Goal: Navigation & Orientation: Find specific page/section

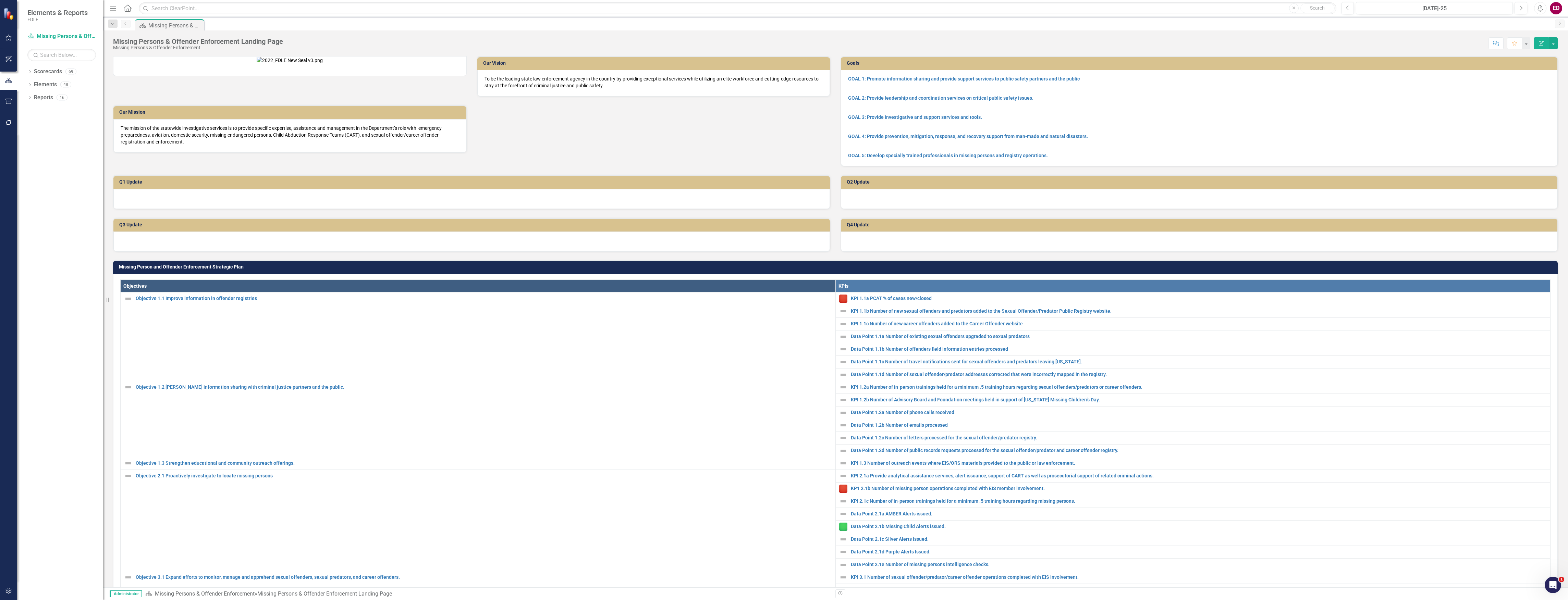
scroll to position [319, 0]
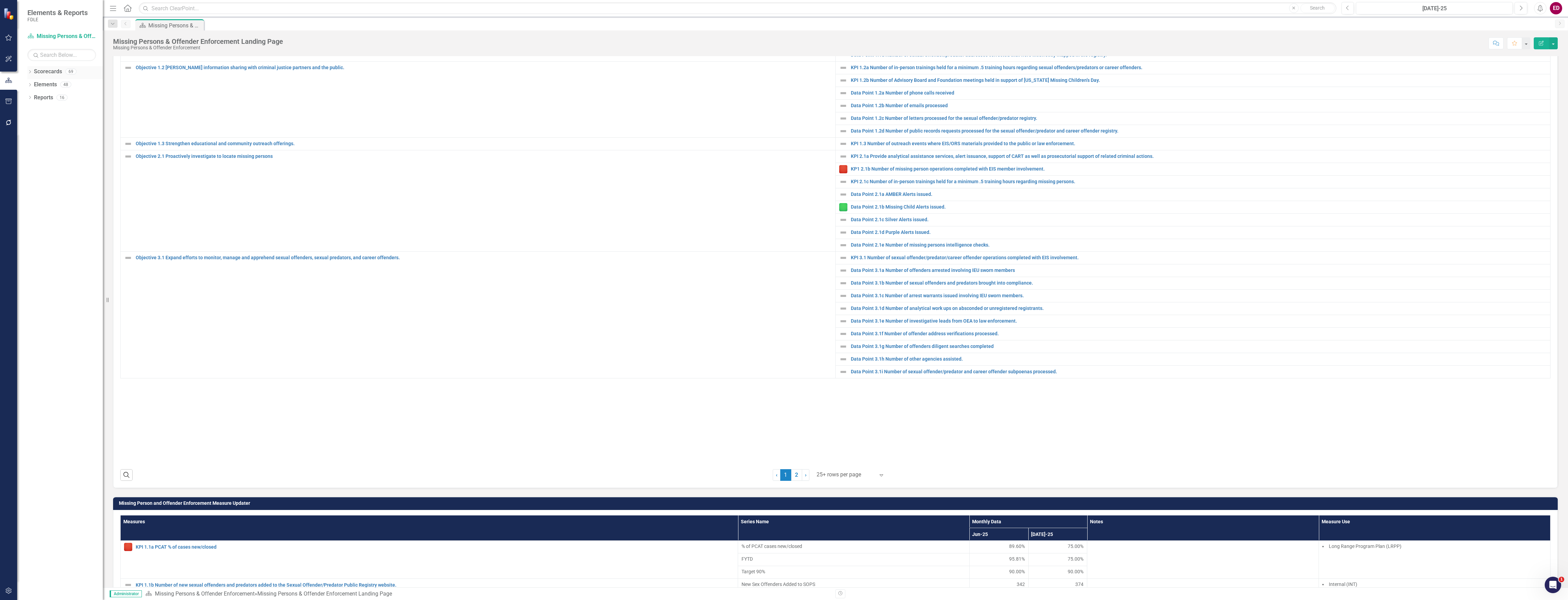
click at [29, 69] on div "Dropdown Scorecards 69" at bounding box center [65, 72] width 75 height 13
click at [28, 69] on div "Dropdown Scorecards 69" at bounding box center [65, 72] width 75 height 13
click at [29, 71] on icon "Dropdown" at bounding box center [30, 72] width 5 height 4
click at [37, 120] on div "Dropdown" at bounding box center [34, 124] width 7 height 6
click at [40, 151] on icon "Dropdown" at bounding box center [40, 149] width 5 height 4
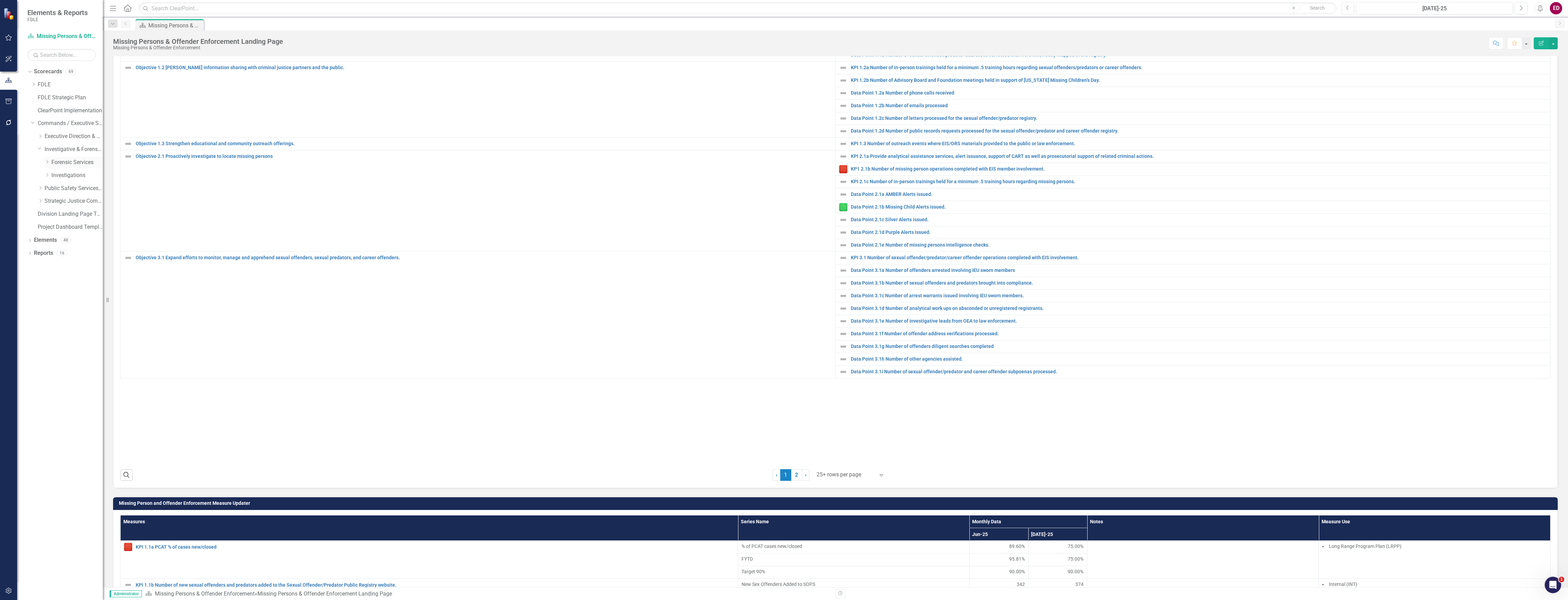
click at [58, 162] on link "Forensic Services" at bounding box center [77, 162] width 51 height 8
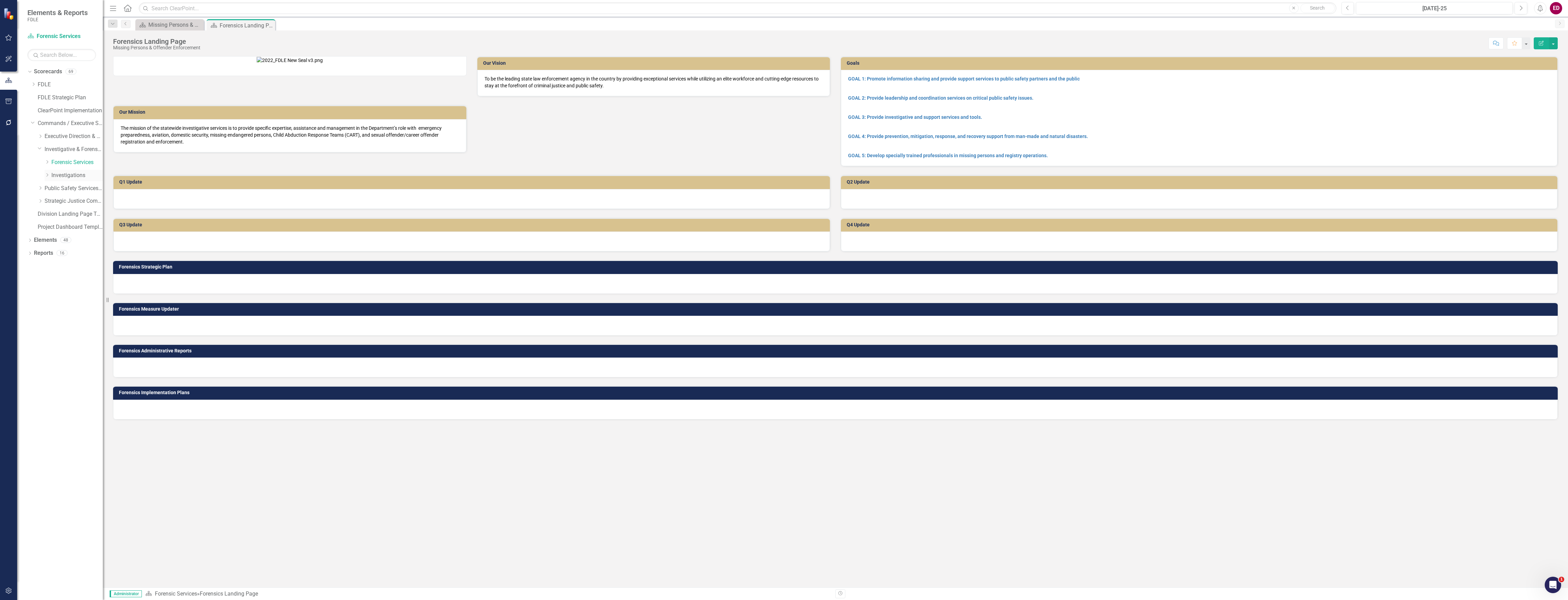
click at [61, 170] on div "Dropdown Investigations" at bounding box center [74, 175] width 58 height 12
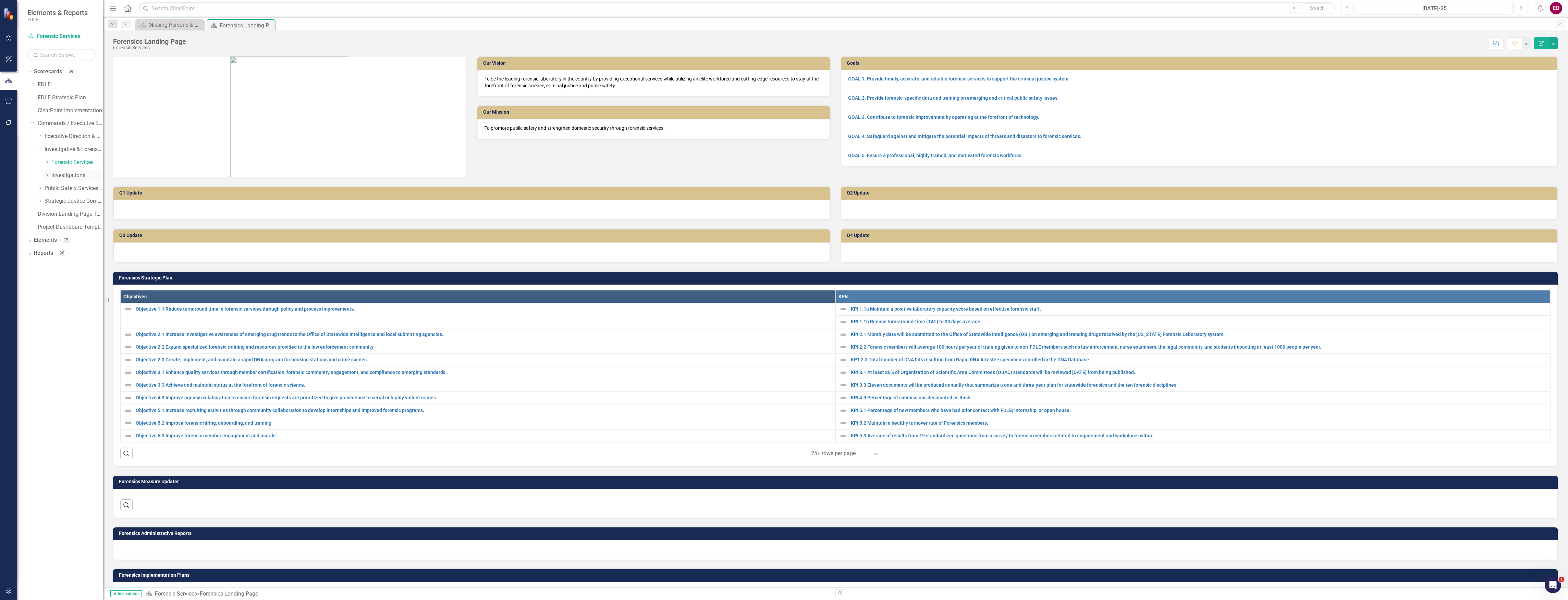
click at [70, 176] on link "Investigations" at bounding box center [77, 175] width 51 height 8
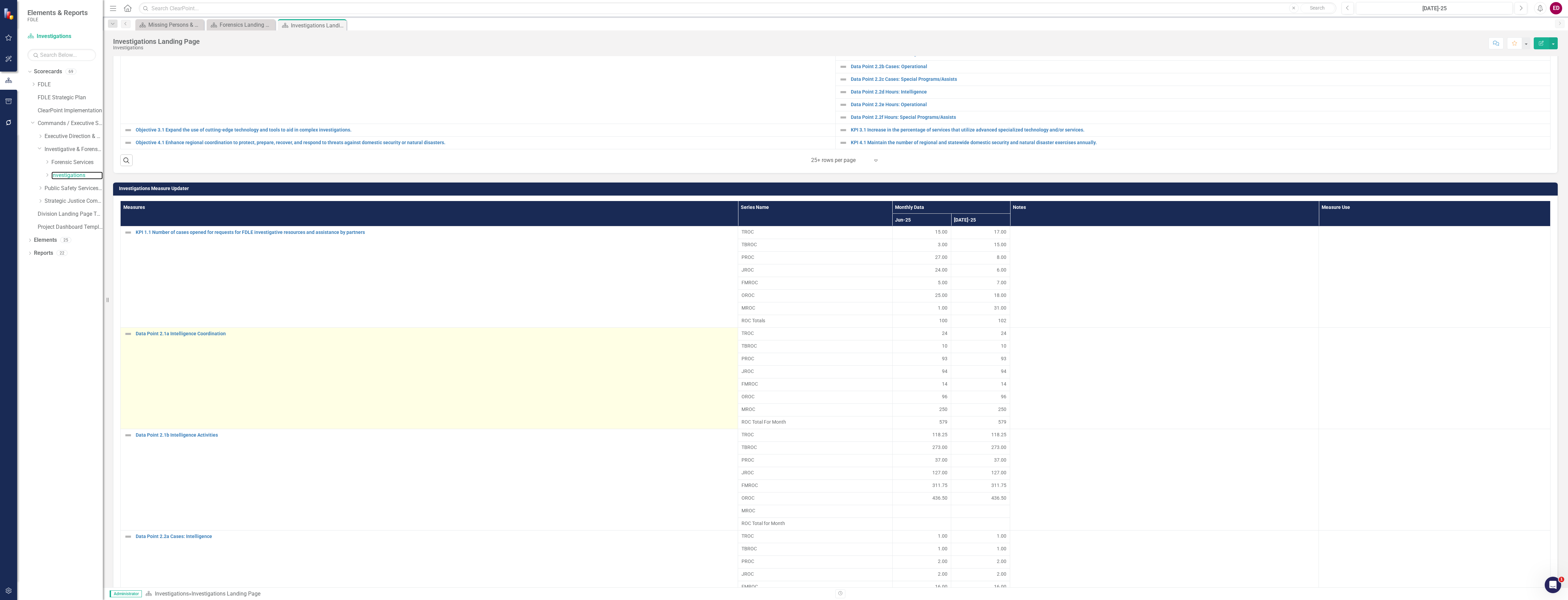
scroll to position [502, 0]
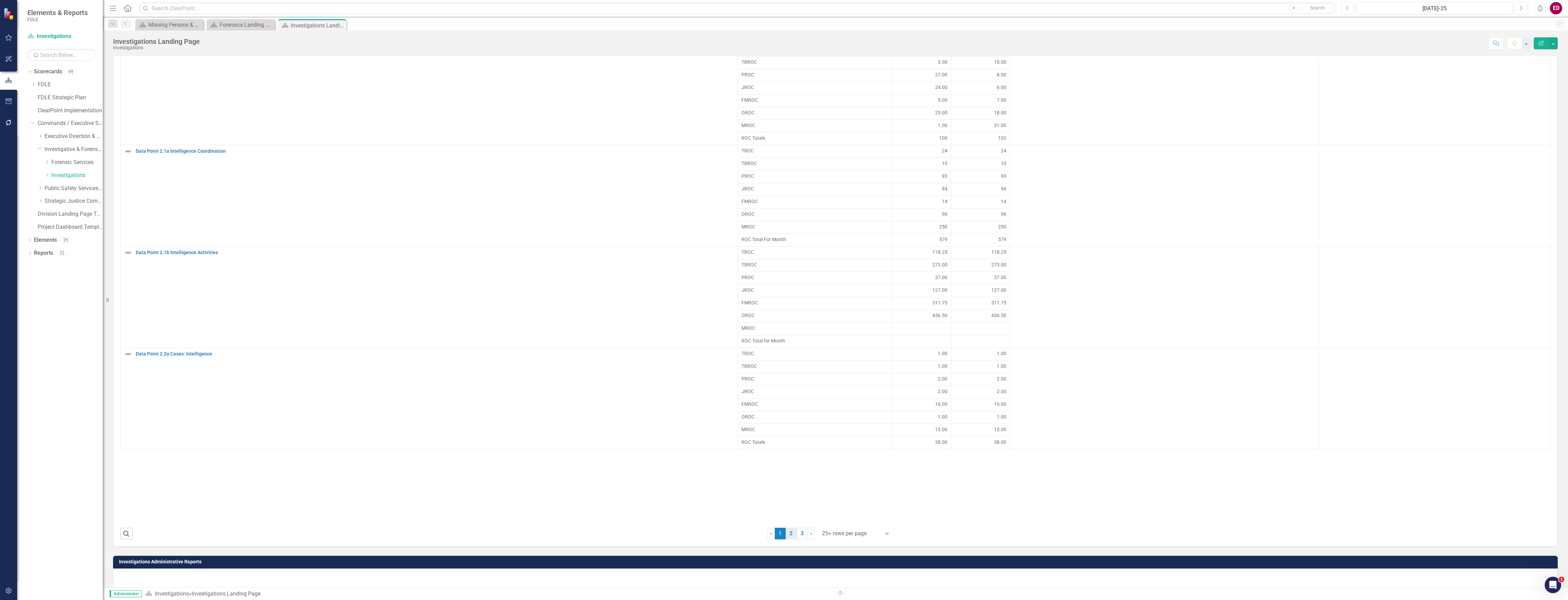
click at [791, 540] on link "2" at bounding box center [791, 533] width 11 height 12
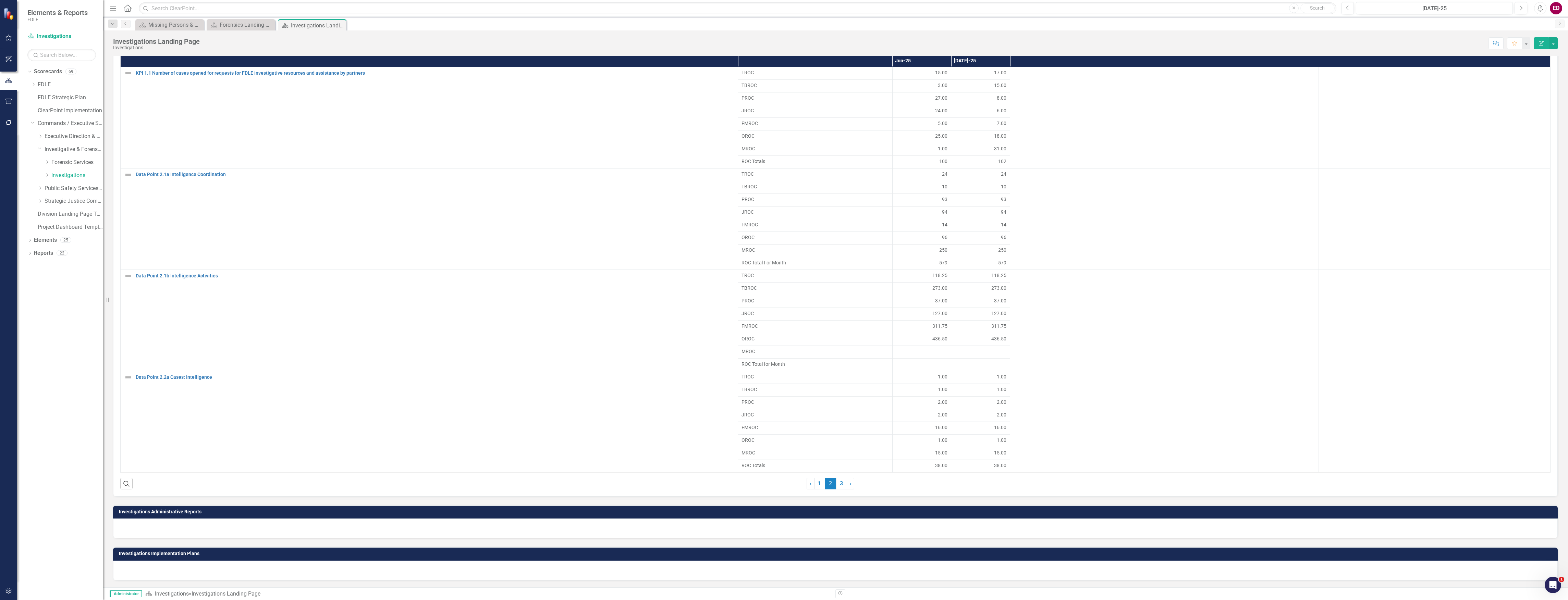
scroll to position [490, 0]
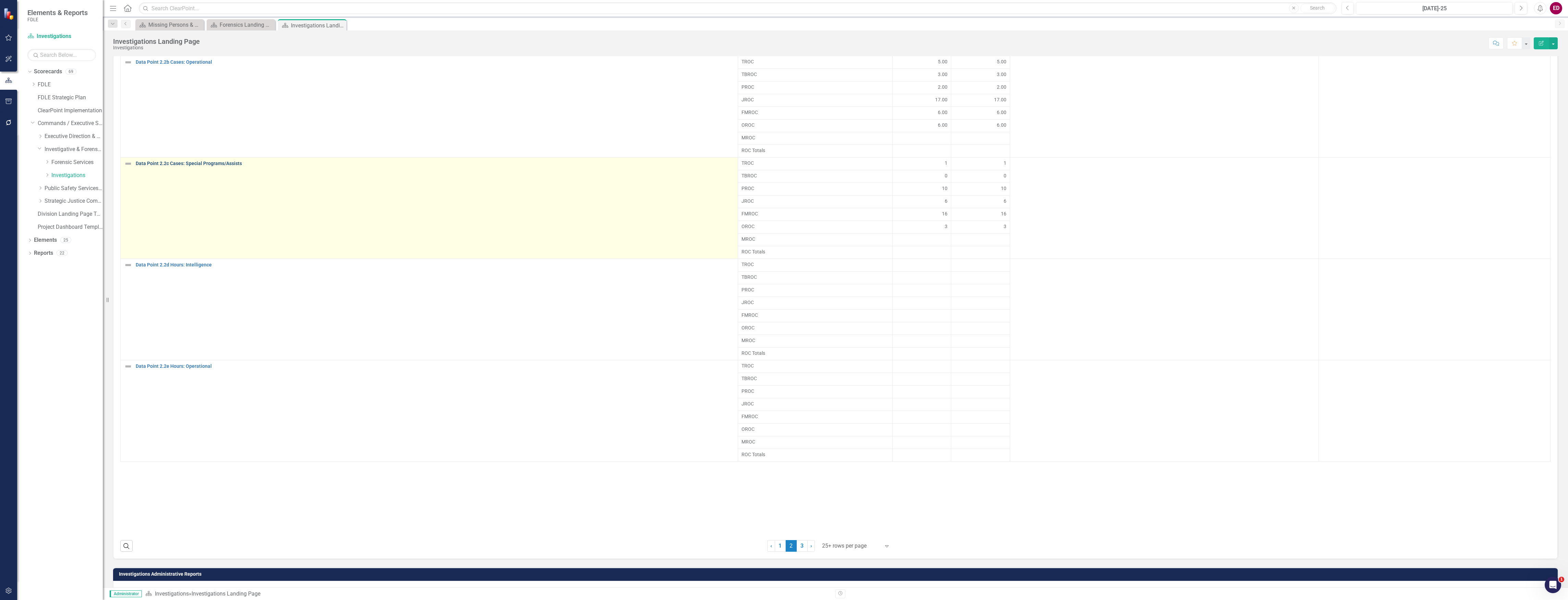
click at [154, 166] on link "Data Point 2.2c Cases: Special Programs/Assists" at bounding box center [435, 164] width 598 height 5
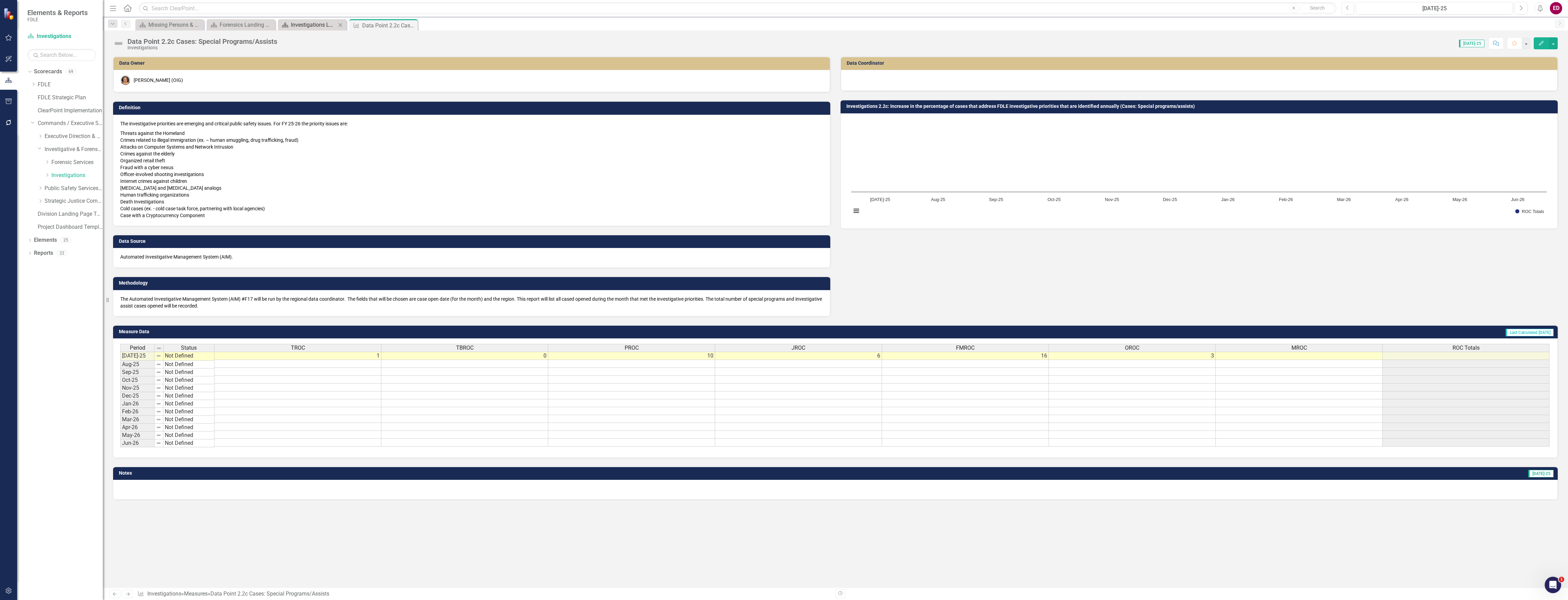
click at [299, 27] on div "Investigations Landing Page" at bounding box center [313, 25] width 45 height 9
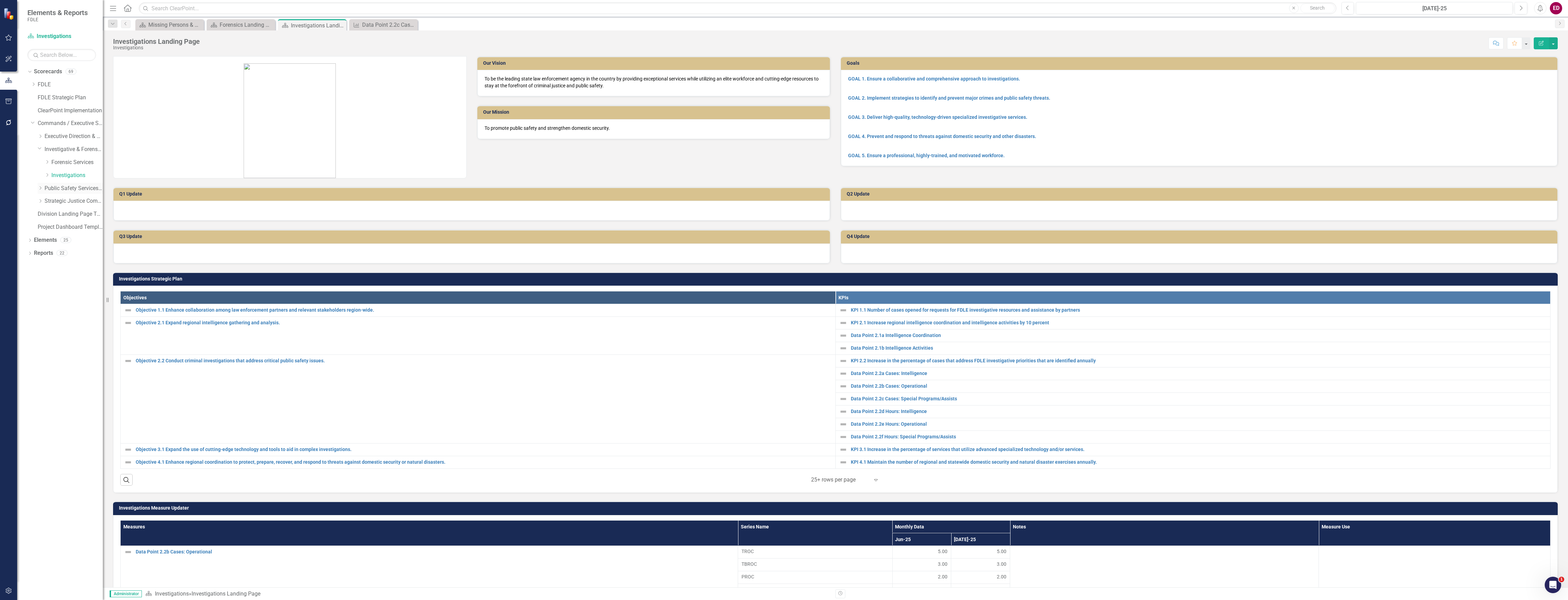
click at [40, 192] on div "Dropdown Public Safety Services Command" at bounding box center [70, 189] width 65 height 12
click at [40, 184] on div "Dropdown Public Safety Services Command" at bounding box center [70, 189] width 65 height 12
click at [40, 189] on icon "Dropdown" at bounding box center [40, 188] width 5 height 4
click at [76, 197] on link "Capitol Police" at bounding box center [77, 201] width 51 height 8
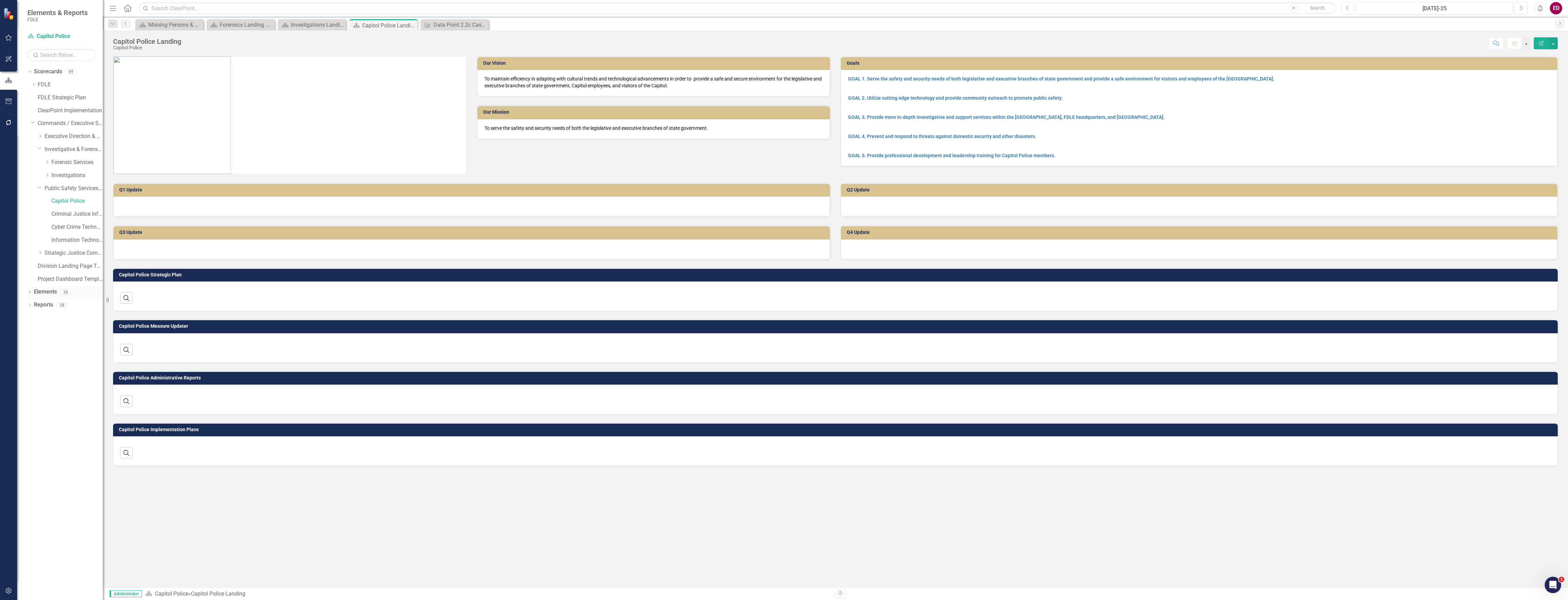
click at [29, 291] on icon "Dropdown" at bounding box center [30, 293] width 5 height 4
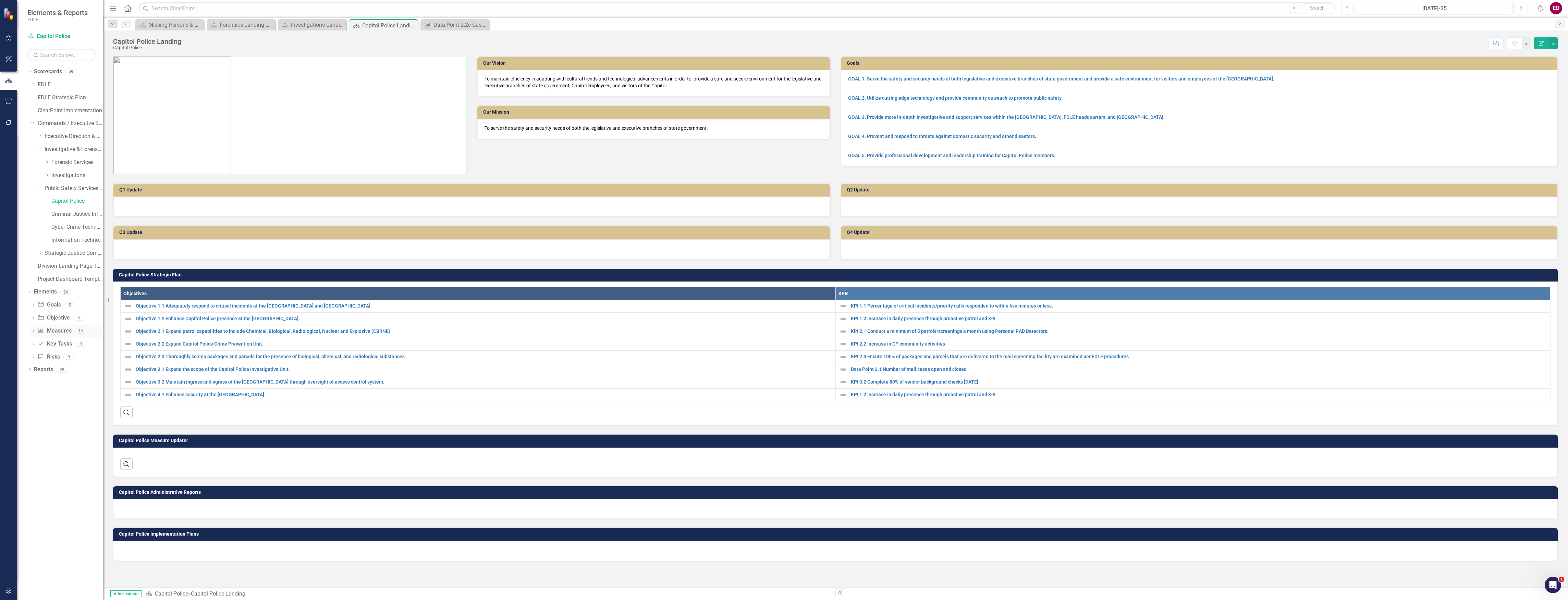
click at [45, 330] on link "Measure Measures" at bounding box center [54, 331] width 34 height 8
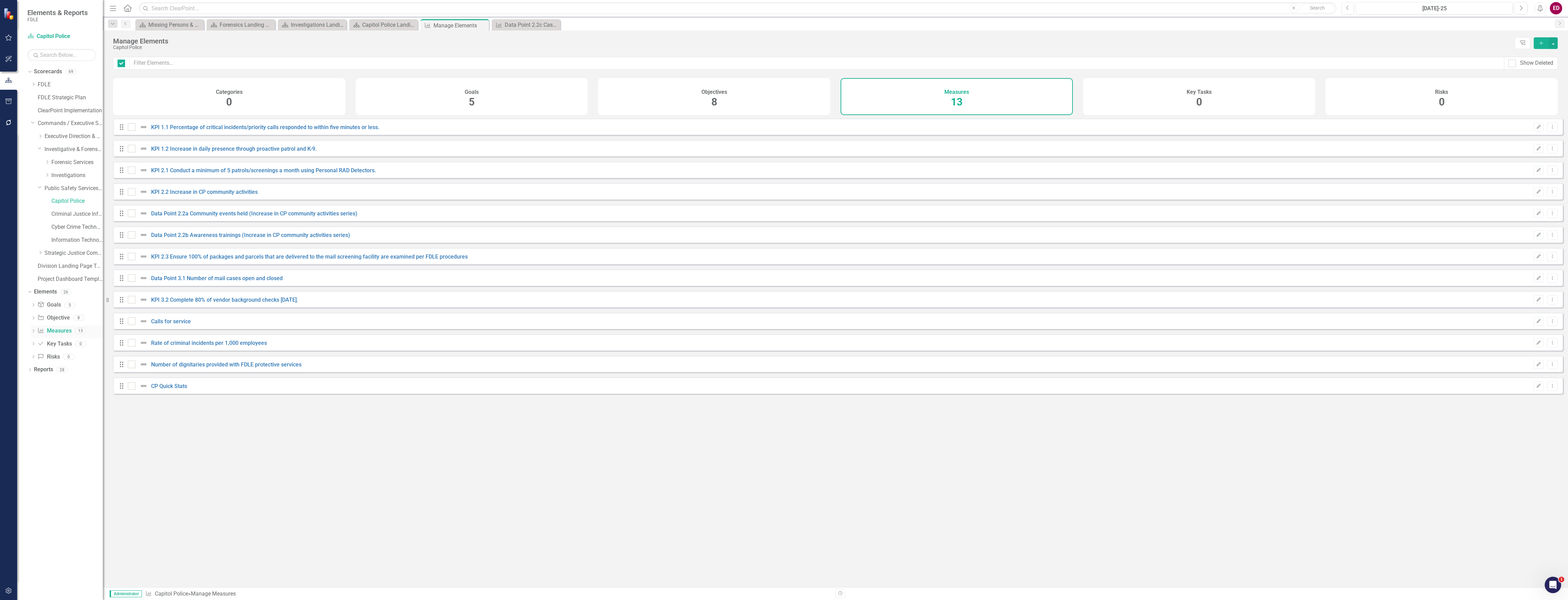
checkbox input "false"
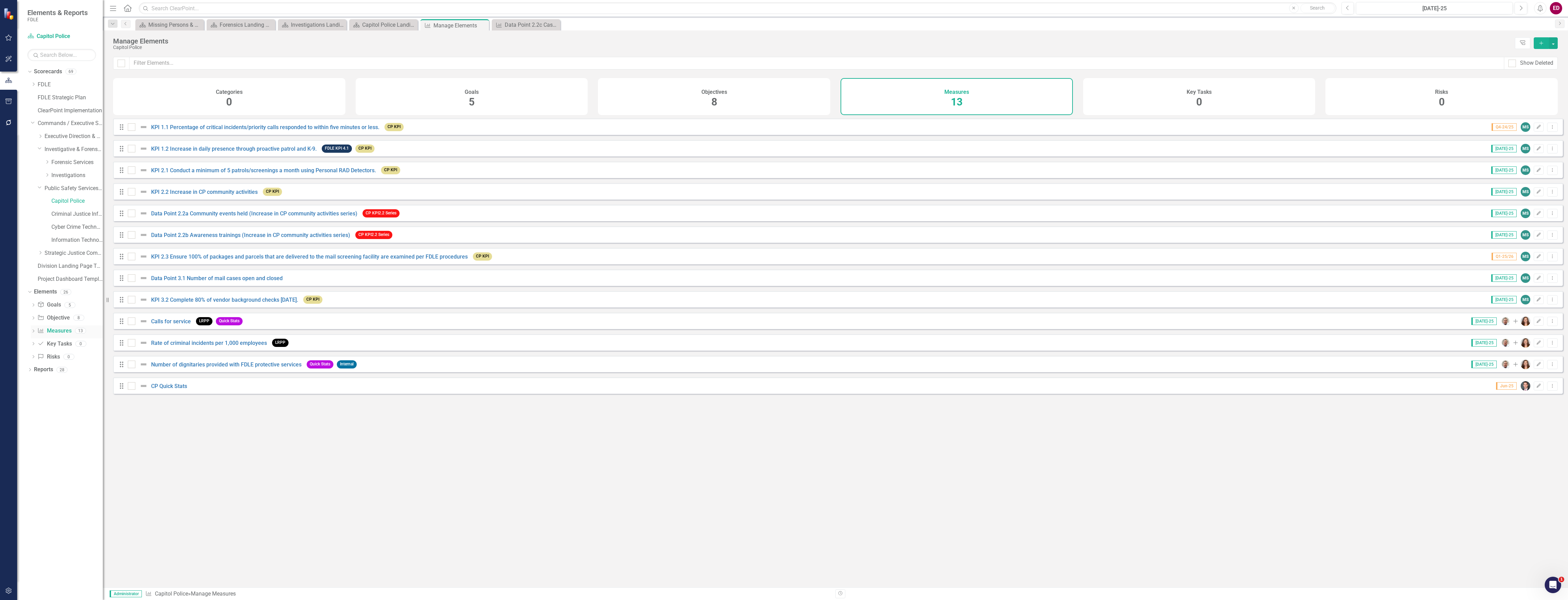
click at [33, 331] on icon "Dropdown" at bounding box center [33, 332] width 5 height 4
click at [92, 347] on link "KPI 1.1 Percentage of critical incidents/priority calls responded to within fiv…" at bounding box center [68, 342] width 68 height 11
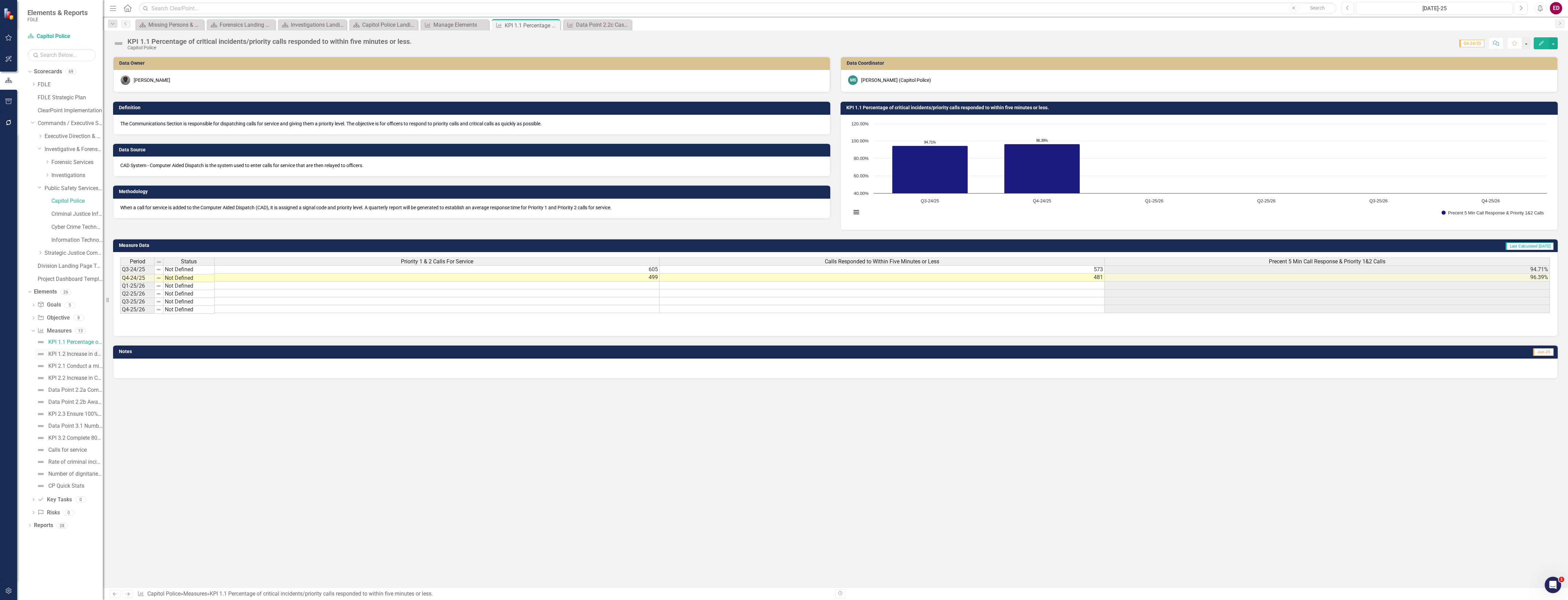
click at [94, 358] on link "KPI 1.2 Increase in daily presence through proactive patrol and K-9." at bounding box center [68, 354] width 68 height 11
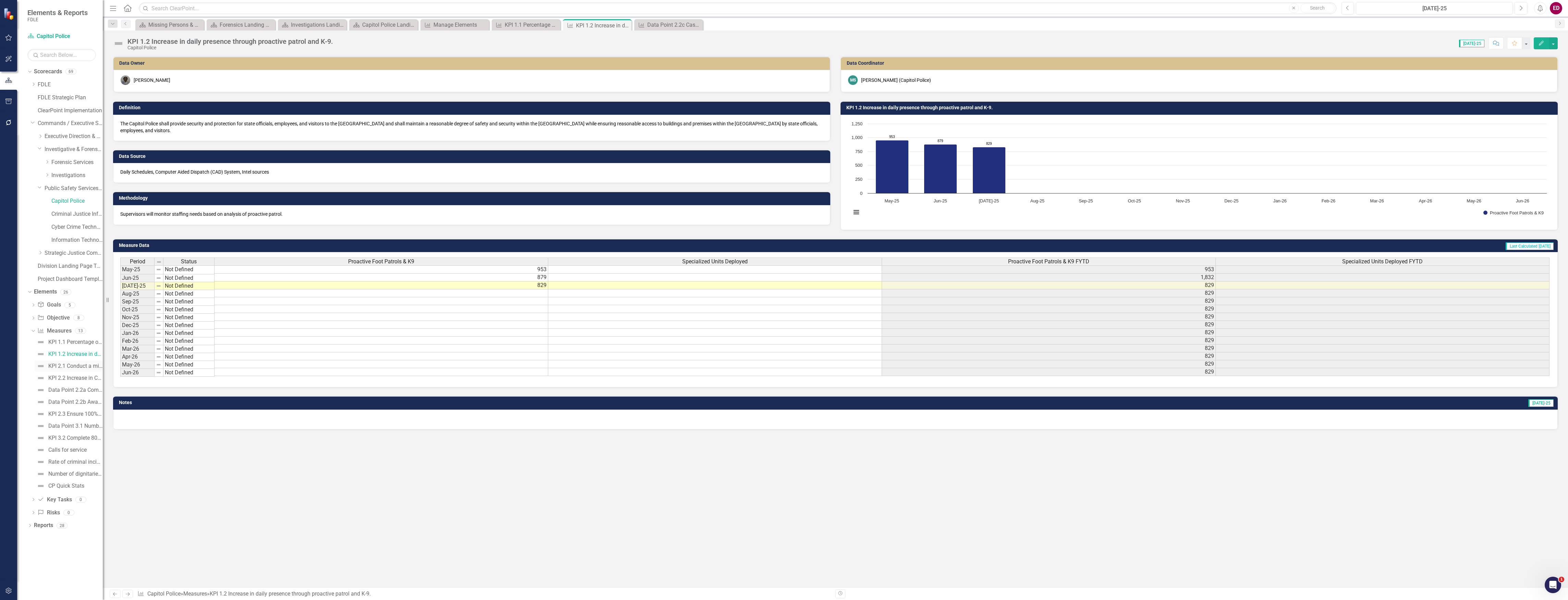
click at [92, 372] on link "KPI 2.1 Conduct a minimum of 5 patrols/screenings a month using Personal RAD De…" at bounding box center [68, 366] width 68 height 11
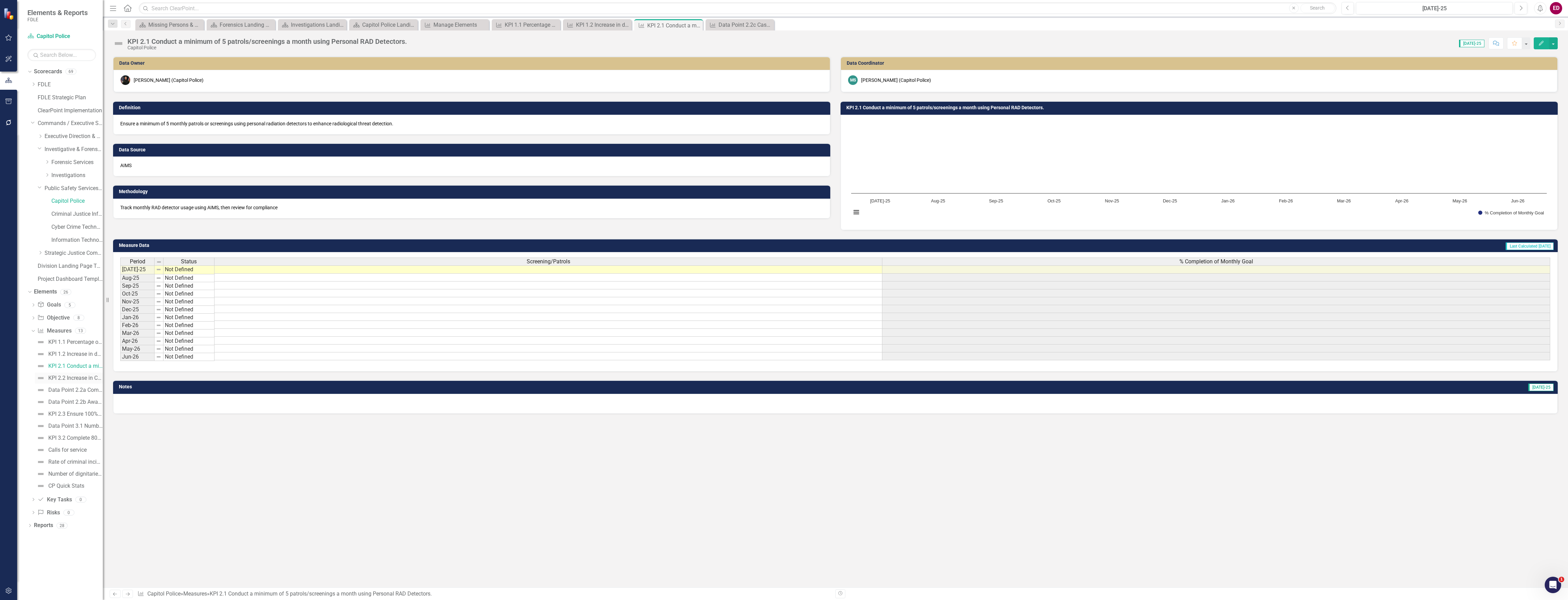
click at [89, 377] on div "KPI 2.2 Increase in CP community activities" at bounding box center [75, 378] width 55 height 6
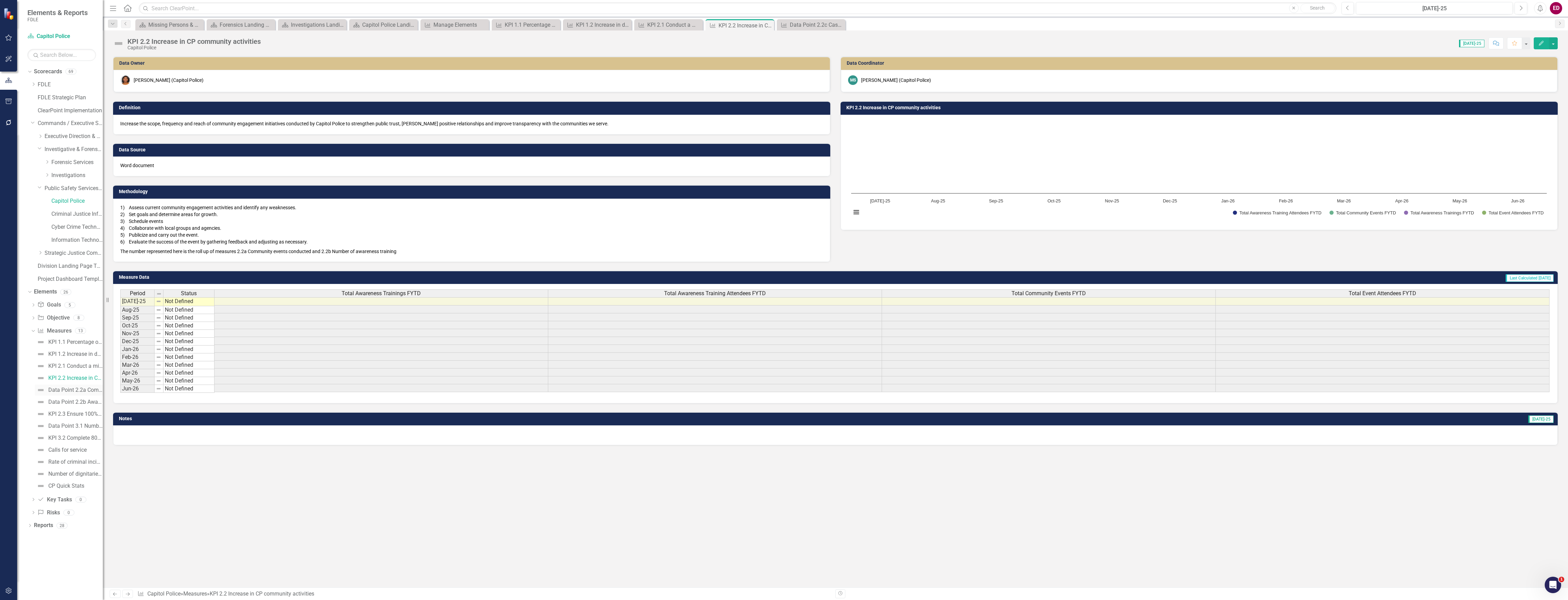
click at [83, 387] on div "Data Point 2.2a Community events held (Increase in CP community activities seri…" at bounding box center [75, 390] width 55 height 6
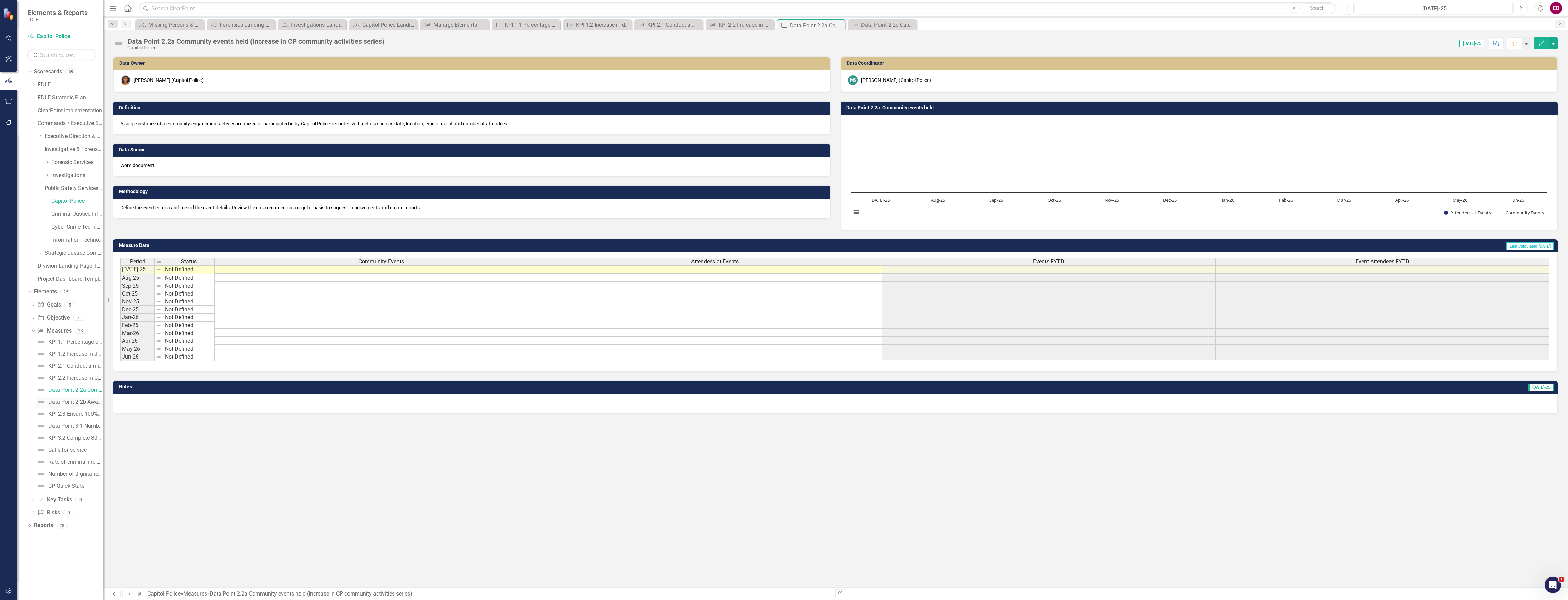
click at [87, 399] on div "Data Point 2.2b Awareness trainings (Increase in CP community activities series)" at bounding box center [75, 402] width 55 height 6
click at [74, 229] on link "Cyber Crime Technology & Telecommunications" at bounding box center [77, 227] width 51 height 8
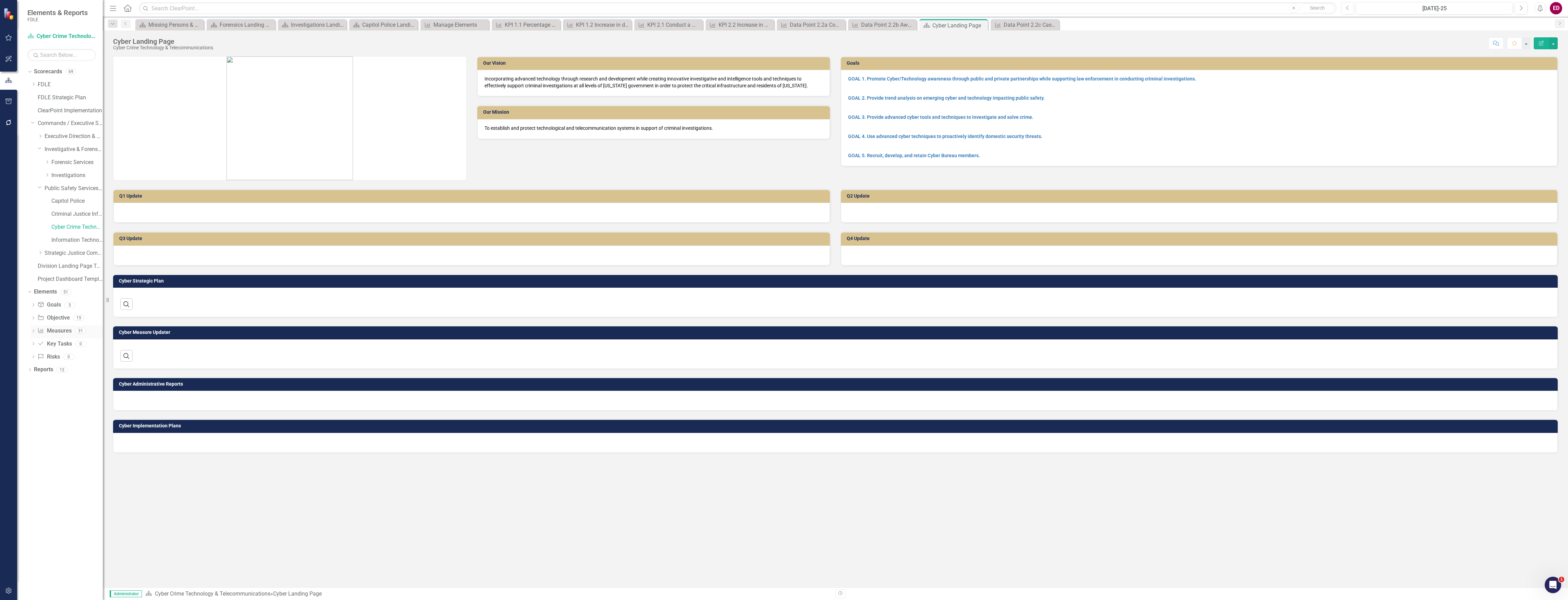
click at [33, 329] on div "Dropdown" at bounding box center [33, 332] width 5 height 6
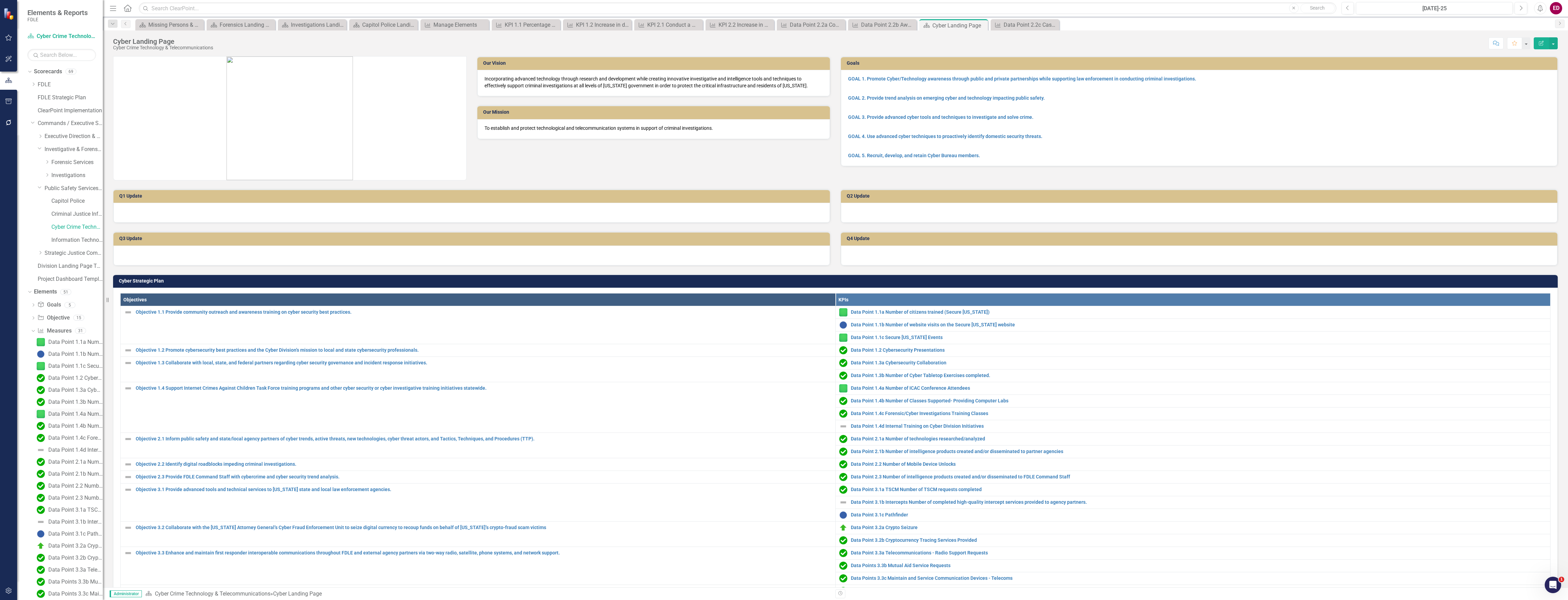
click at [58, 411] on div "Data Point 1.4a Number of ICAC Conference Attendees" at bounding box center [75, 414] width 55 height 6
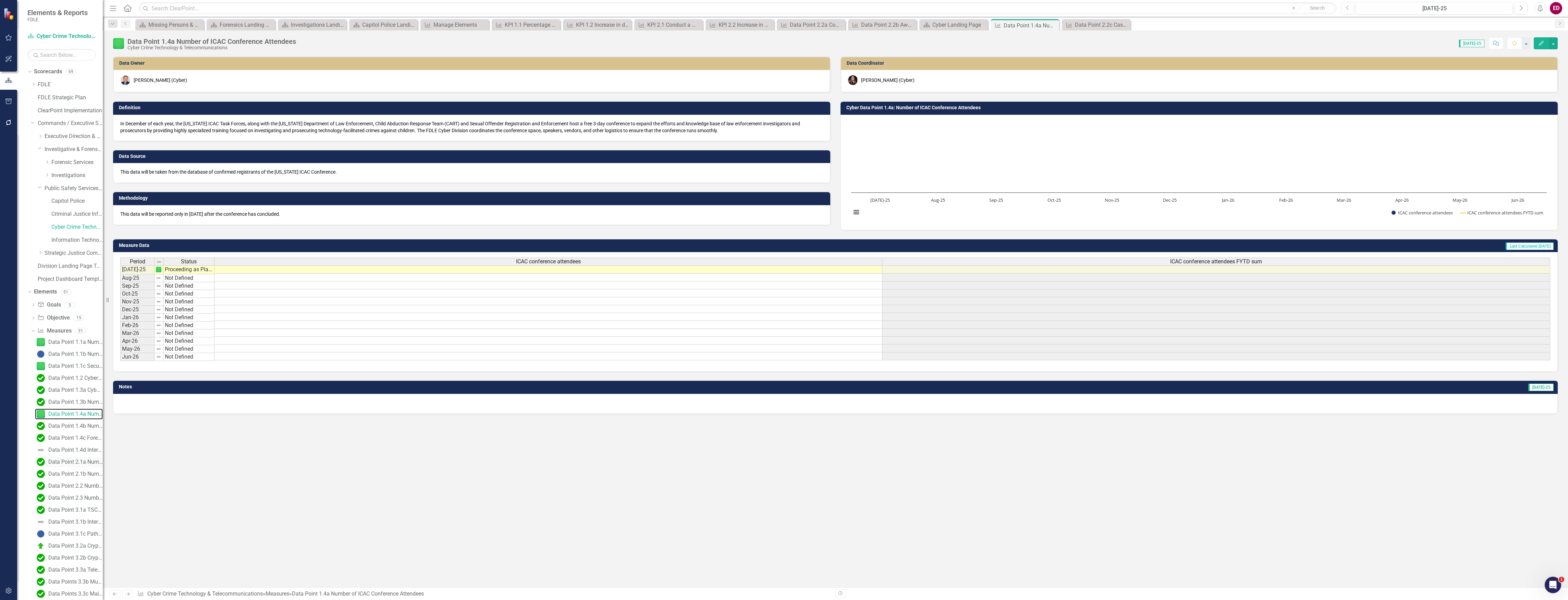
scroll to position [91, 0]
click at [70, 440] on div "Data Point 3.1c Pathfinder" at bounding box center [75, 443] width 55 height 6
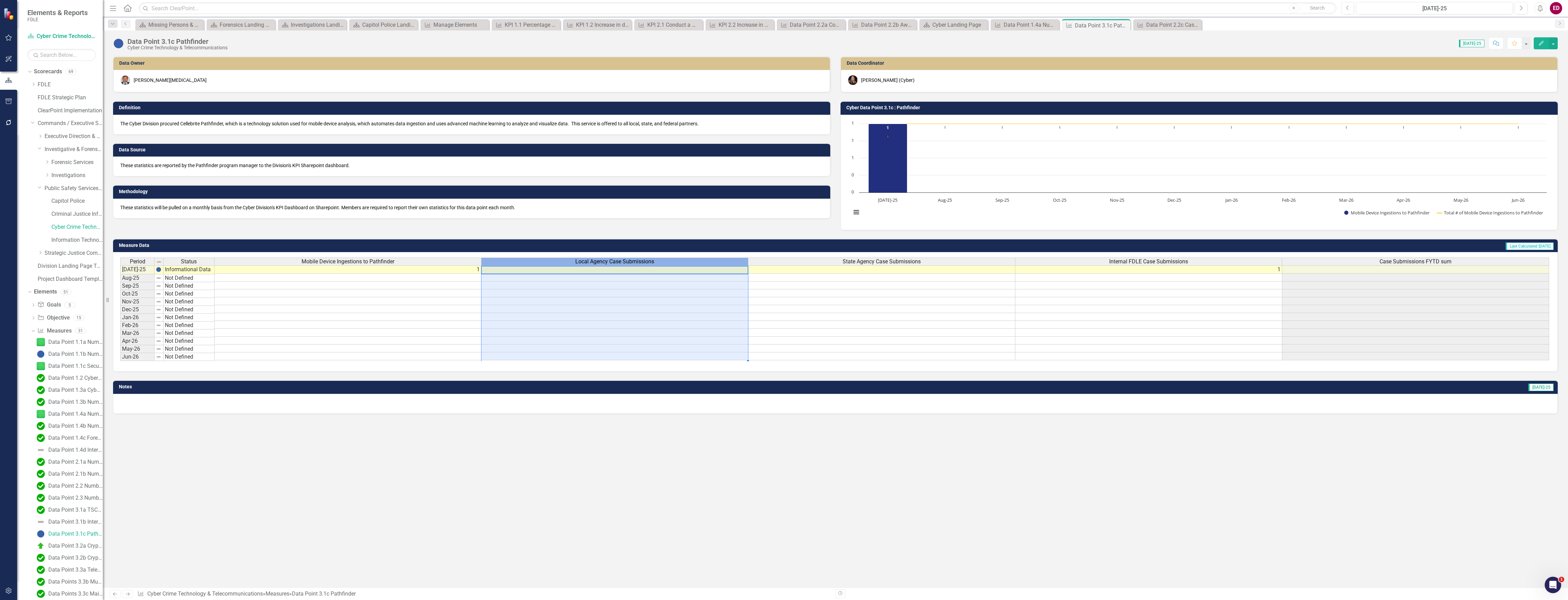
click at [553, 265] on th "Local Agency Case Submissions" at bounding box center [615, 261] width 267 height 8
click at [806, 260] on div "State Agency Case Submissions" at bounding box center [881, 262] width 267 height 7
